Goal: Task Accomplishment & Management: Complete application form

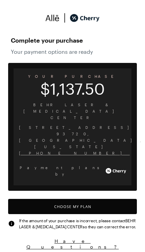
scroll to position [3, 0]
click at [106, 199] on button "Choose My Plan" at bounding box center [72, 206] width 129 height 15
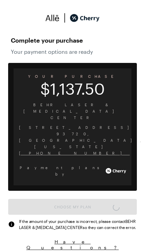
scroll to position [559, 0]
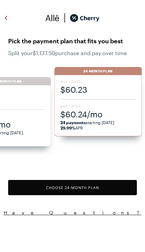
click at [116, 115] on span "$60.24/mo" at bounding box center [98, 114] width 76 height 11
click at [112, 91] on span "$60.23" at bounding box center [98, 89] width 76 height 11
click at [118, 109] on span "$60.24/mo" at bounding box center [98, 114] width 76 height 11
click at [112, 189] on button "Choose 24 -Month Plan" at bounding box center [72, 187] width 129 height 15
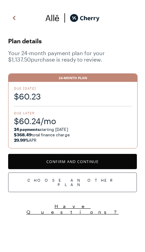
click at [115, 160] on button "Confirm and Continue" at bounding box center [72, 161] width 129 height 15
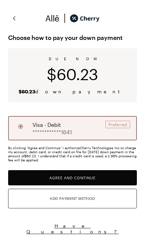
click at [111, 178] on button "Agree and Continue" at bounding box center [72, 177] width 129 height 15
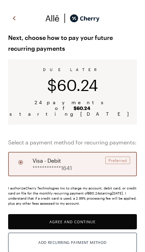
click at [111, 216] on button "Agree and Continue" at bounding box center [72, 221] width 129 height 15
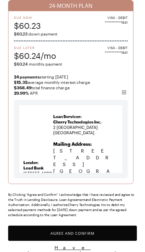
scroll to position [70, 0]
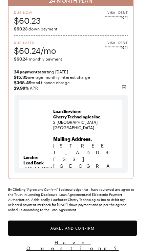
click at [103, 226] on button "Agree and Confirm" at bounding box center [72, 228] width 129 height 15
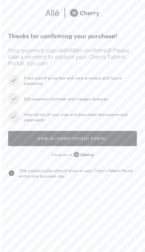
scroll to position [5, 0]
click at [124, 135] on button "View in Cherry patient portal" at bounding box center [72, 138] width 129 height 15
